Goal: Register for event/course

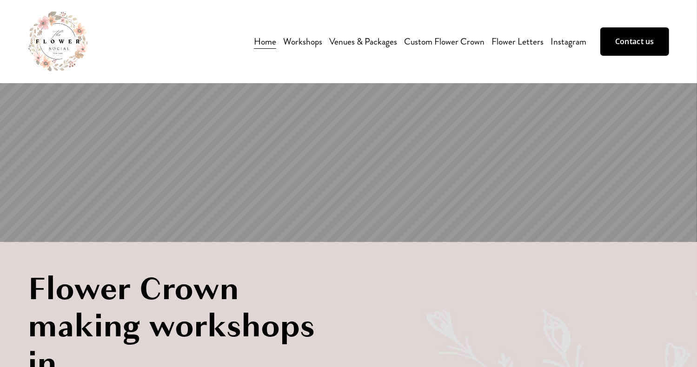
click at [305, 43] on span "Workshops" at bounding box center [302, 41] width 39 height 14
click at [0, 0] on span "Flower Arrangement Workshop" at bounding box center [0, 0] width 0 height 0
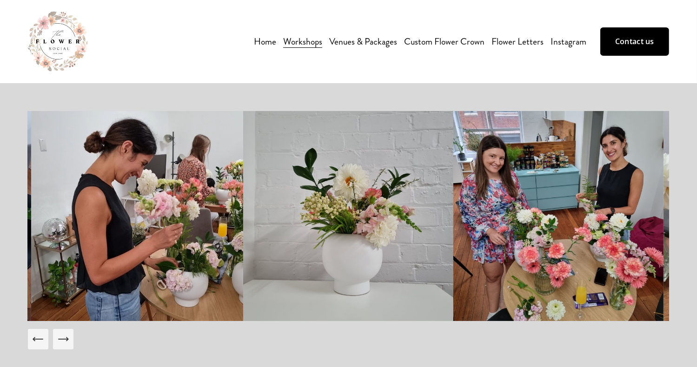
click at [0, 0] on span "Christmas Wreath Workshop" at bounding box center [0, 0] width 0 height 0
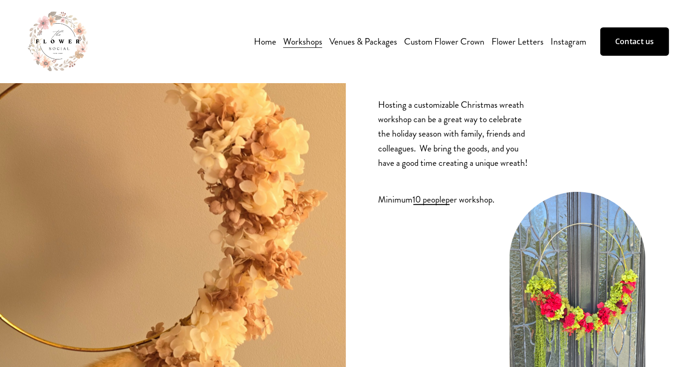
scroll to position [116, 0]
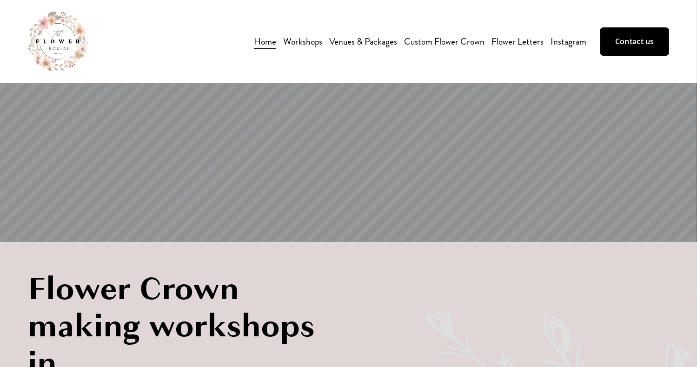
click at [306, 43] on span "Workshops" at bounding box center [302, 41] width 39 height 14
click at [0, 0] on span "All workshops" at bounding box center [0, 0] width 0 height 0
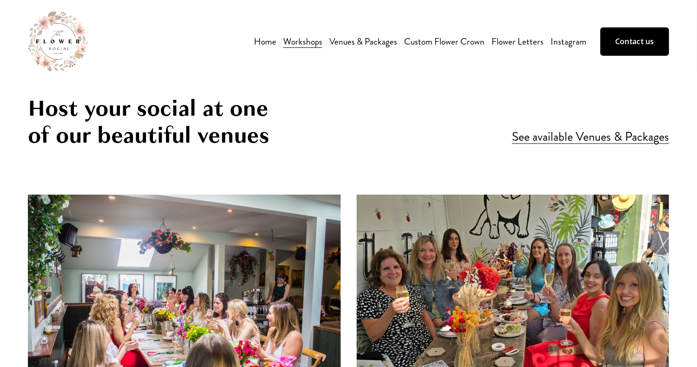
scroll to position [1669, 0]
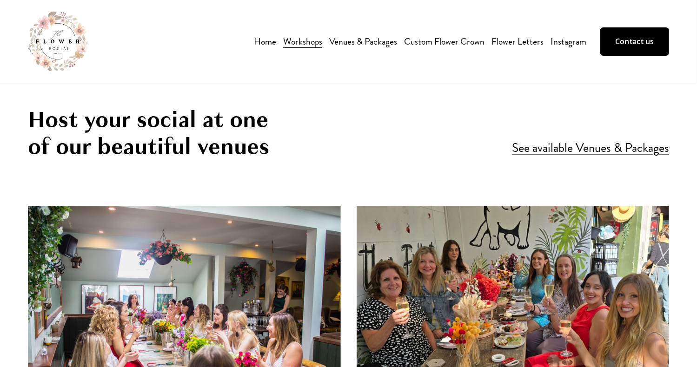
click at [541, 152] on link "See available Venues & Packages" at bounding box center [590, 149] width 157 height 18
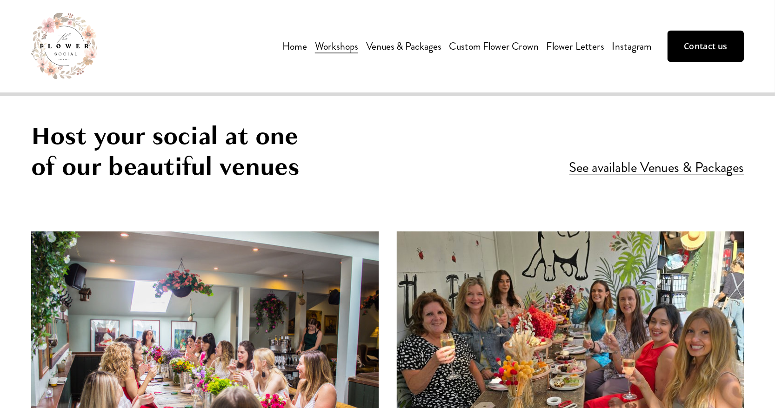
scroll to position [1579, 0]
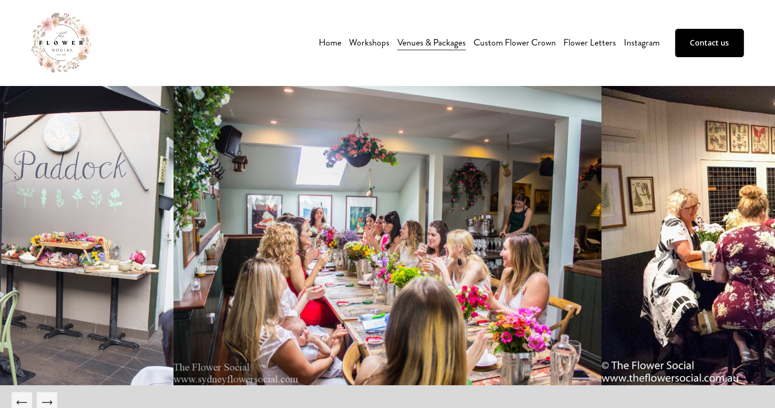
click at [0, 0] on span "Flower Arrangement Workshop" at bounding box center [0, 0] width 0 height 0
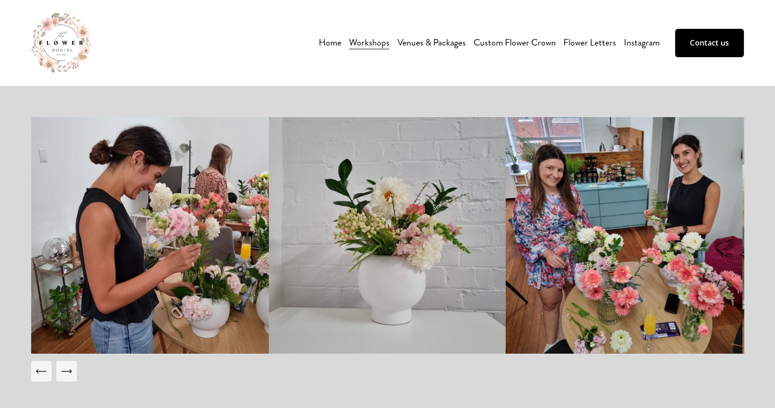
click at [141, 79] on div "Skip to Content Home" at bounding box center [387, 43] width 775 height 86
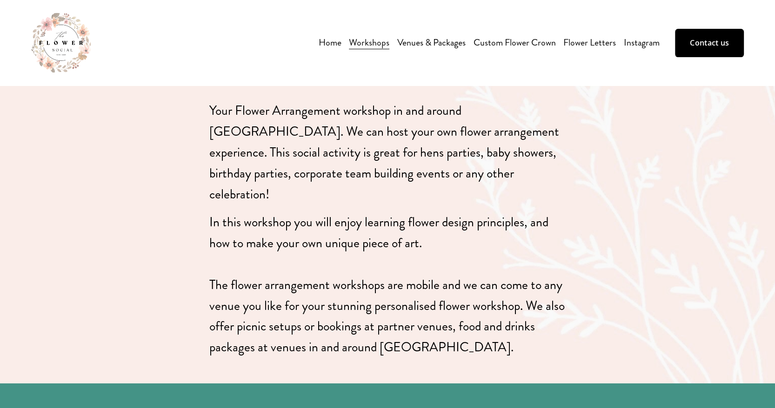
scroll to position [434, 0]
click at [0, 0] on span "Christmas Wreath Workshop" at bounding box center [0, 0] width 0 height 0
